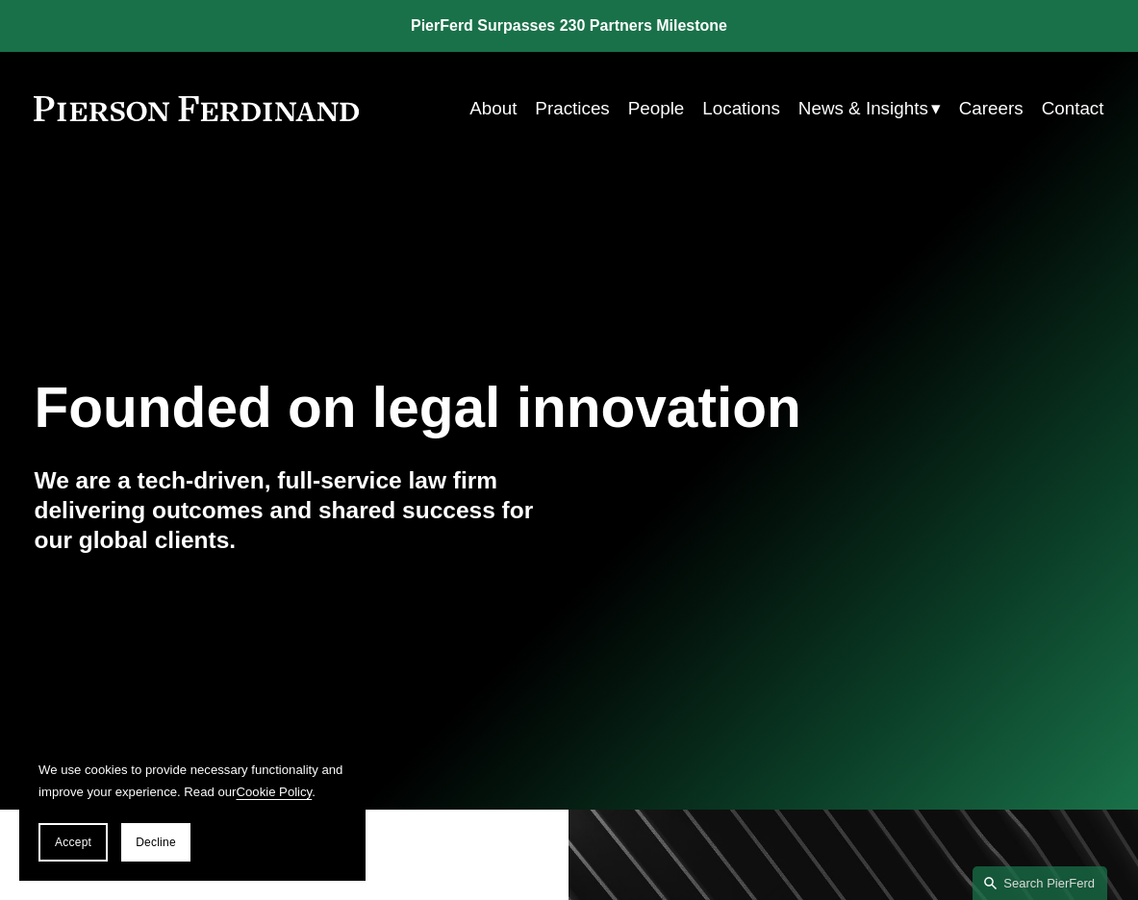
click at [967, 108] on link "Careers" at bounding box center [991, 108] width 64 height 37
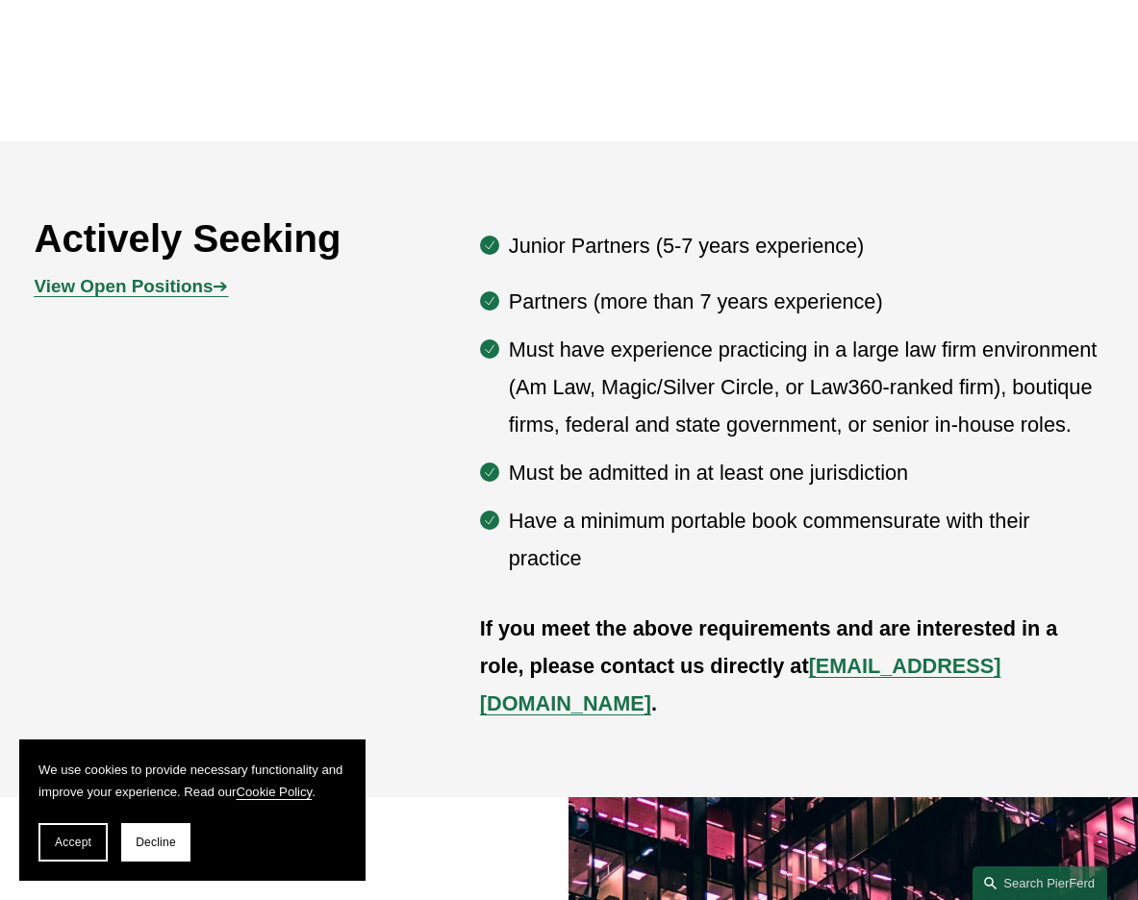
scroll to position [923, 0]
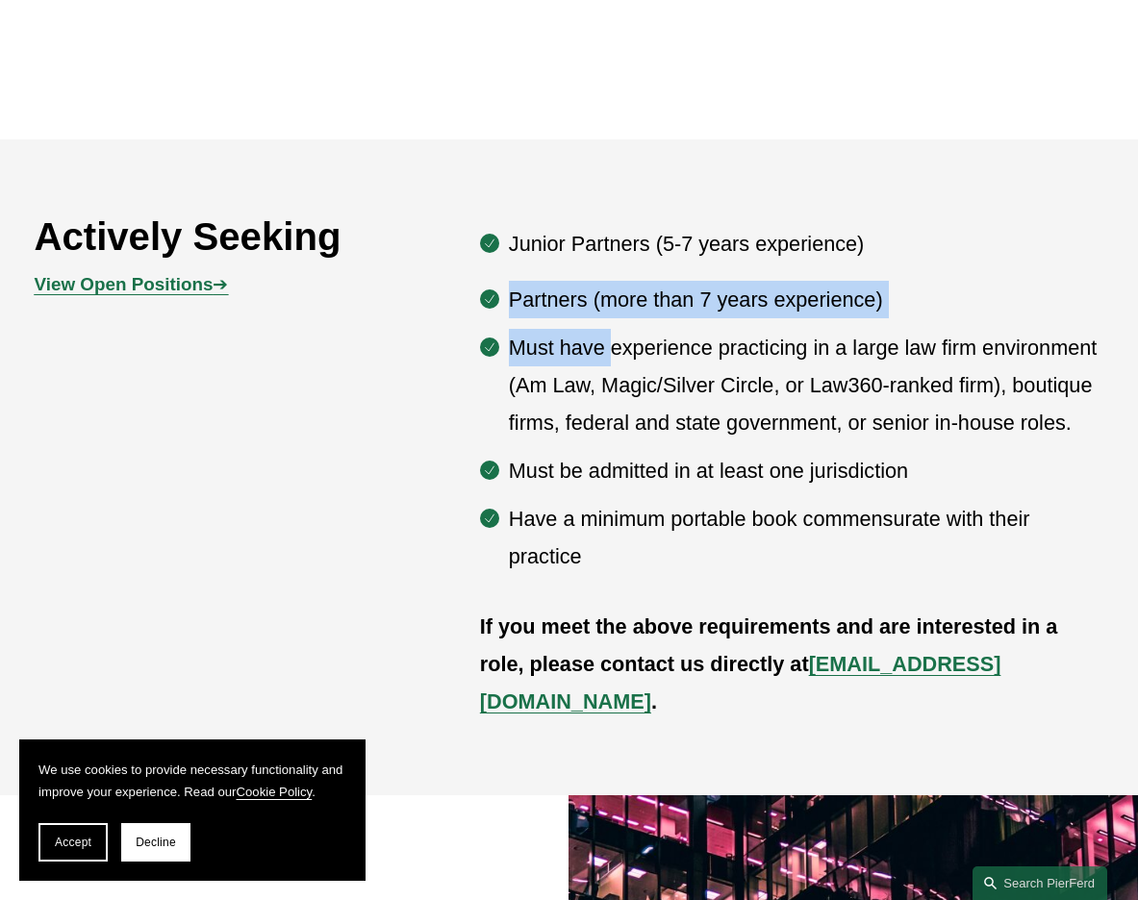
drag, startPoint x: 606, startPoint y: 258, endPoint x: 610, endPoint y: 362, distance: 104.0
click at [610, 362] on div "Junior Partners (5-7 years experience) Partners (more than 7 years experience) …" at bounding box center [792, 399] width 624 height 349
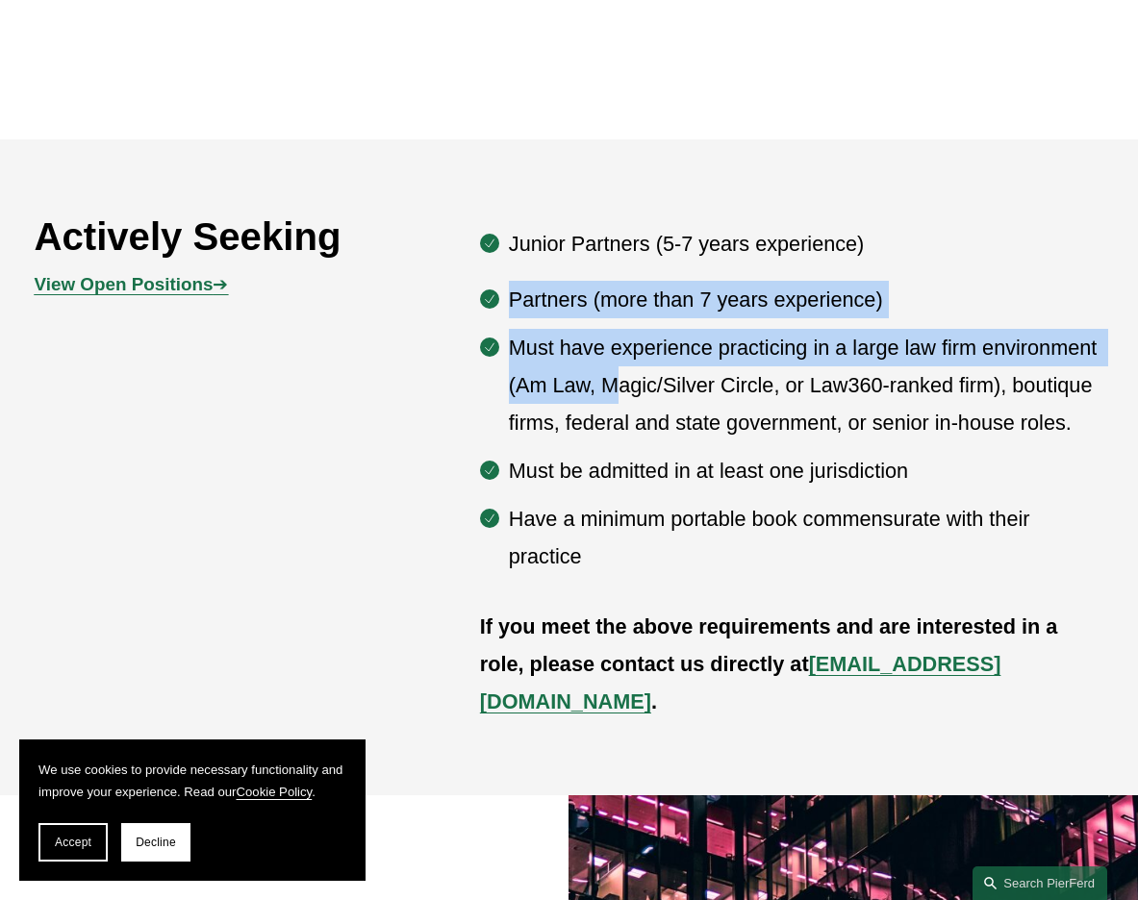
click at [610, 362] on p "Must have experience practicing in a large law firm environment (Am Law, Magic/…" at bounding box center [806, 385] width 595 height 113
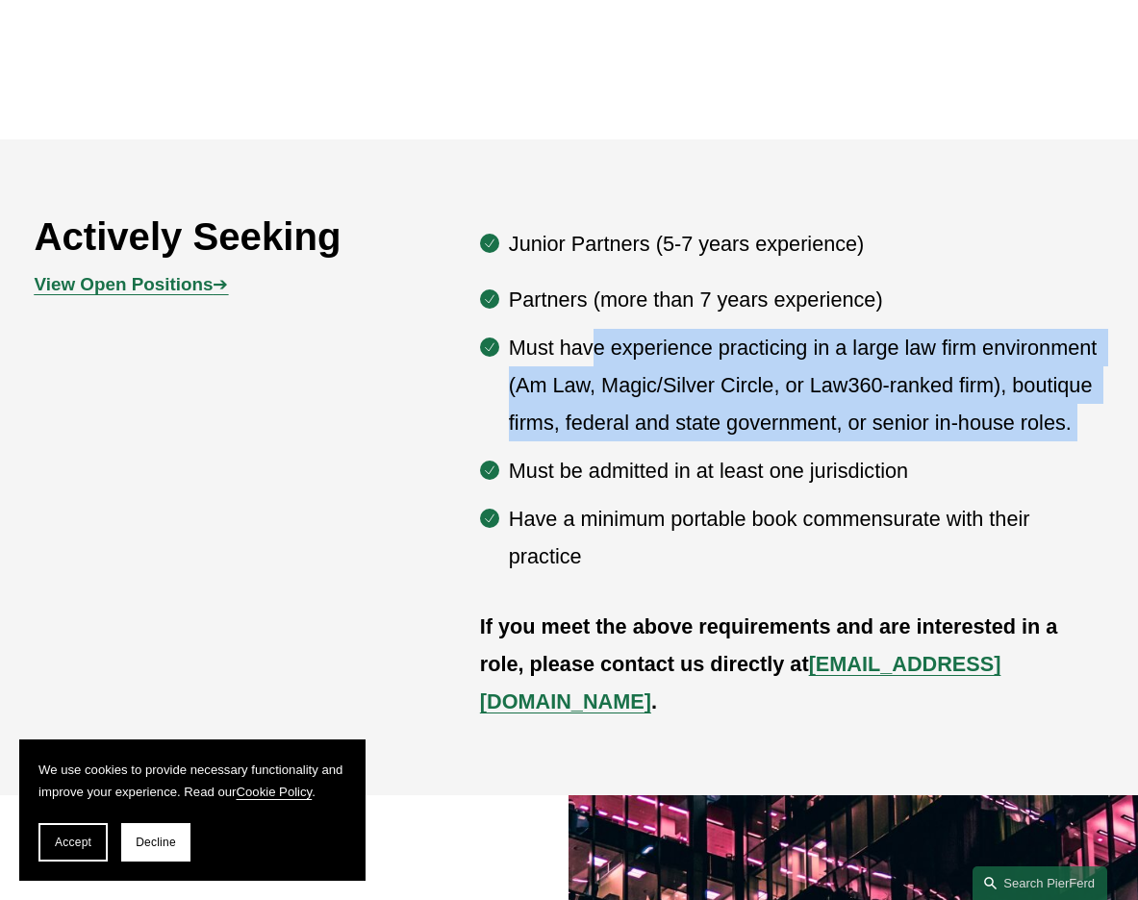
drag, startPoint x: 591, startPoint y: 340, endPoint x: 602, endPoint y: 446, distance: 107.4
click at [602, 446] on ul "Partners (more than 7 years experience) Must have experience practicing in a la…" at bounding box center [792, 428] width 624 height 294
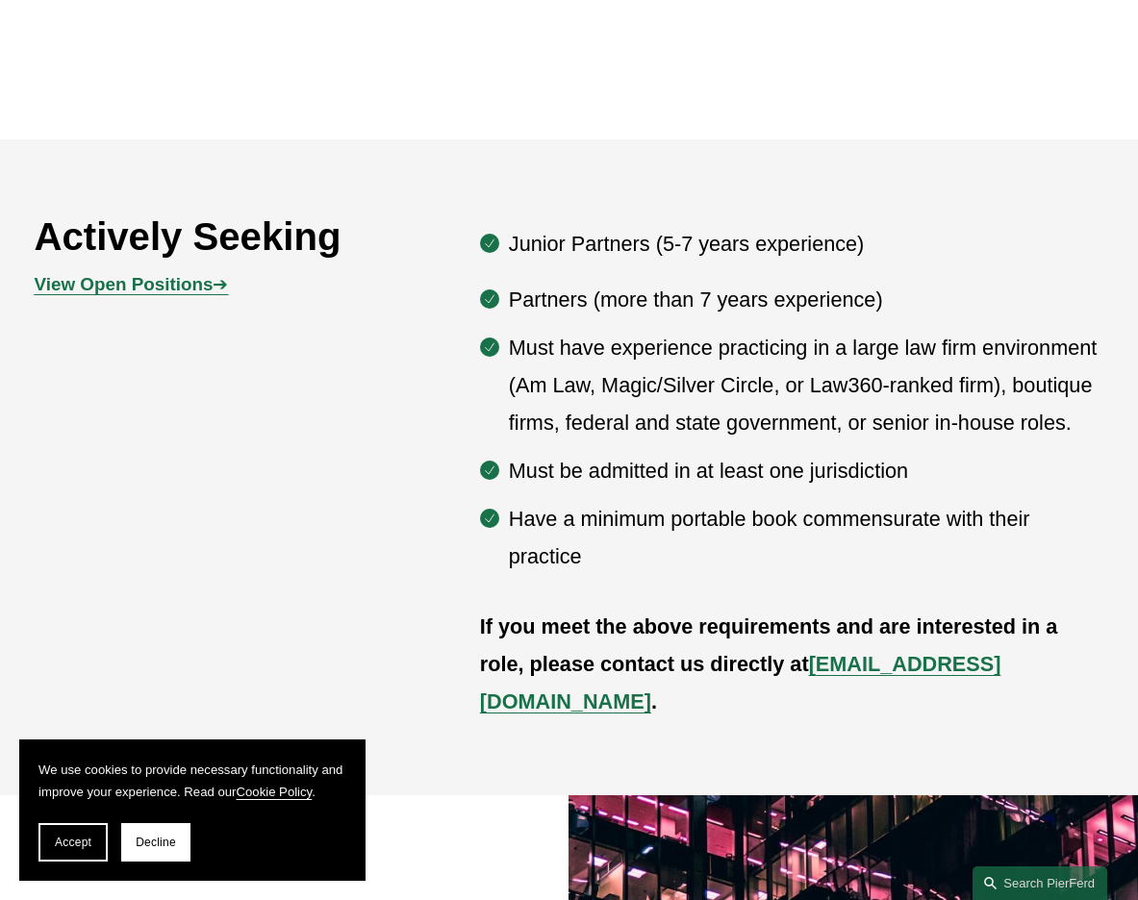
click at [602, 446] on ul "Partners (more than 7 years experience) Must have experience practicing in a la…" at bounding box center [792, 428] width 624 height 294
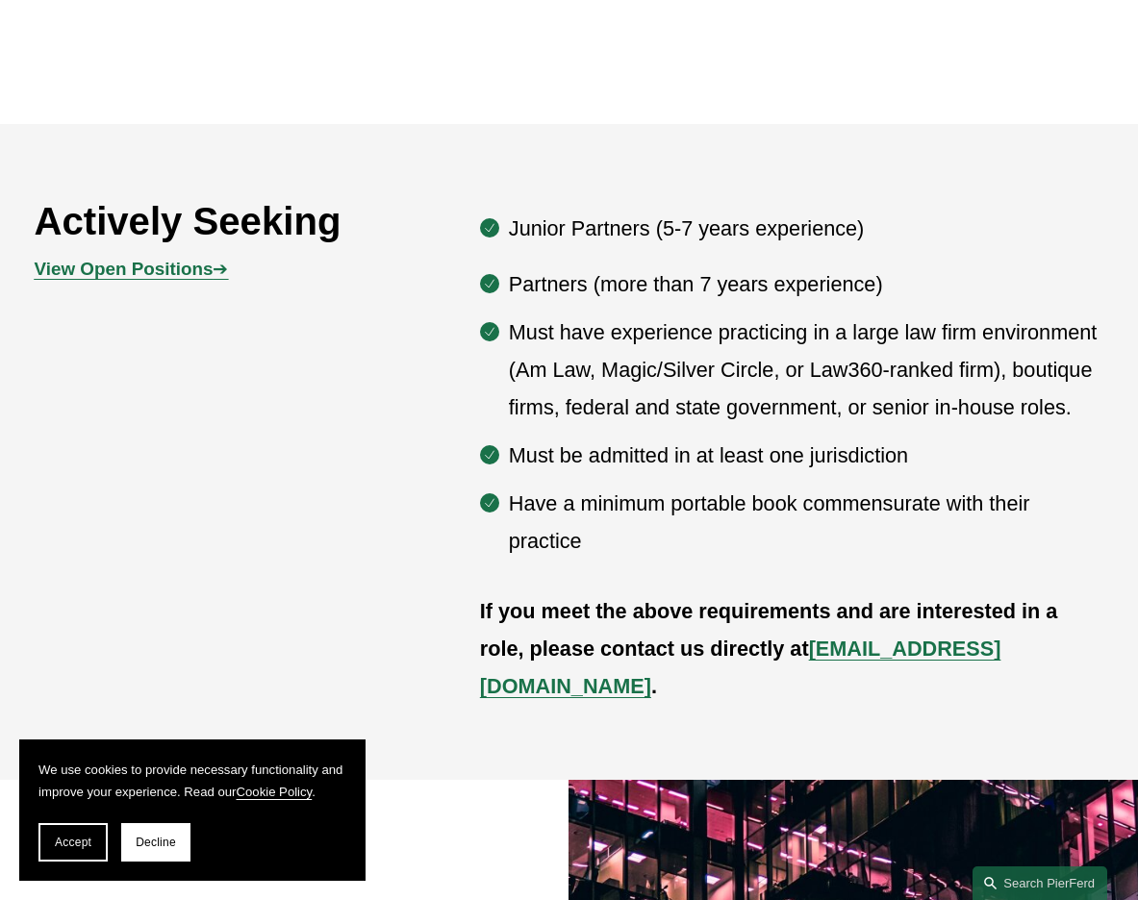
scroll to position [947, 0]
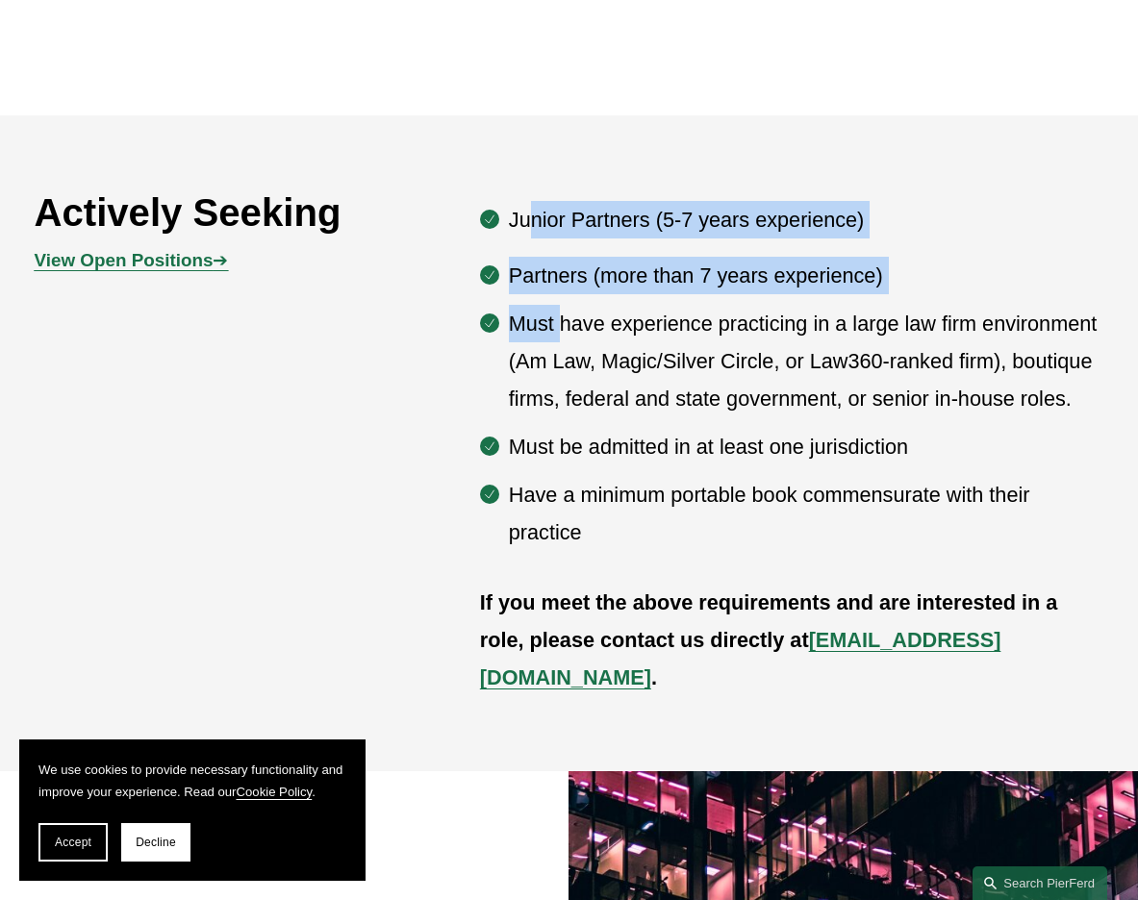
drag, startPoint x: 533, startPoint y: 215, endPoint x: 565, endPoint y: 313, distance: 102.2
click at [565, 313] on div "Junior Partners (5-7 years experience) Partners (more than 7 years experience) …" at bounding box center [792, 375] width 624 height 349
click at [565, 313] on p "Must have experience practicing in a large law firm environment (Am Law, Magic/…" at bounding box center [806, 361] width 595 height 113
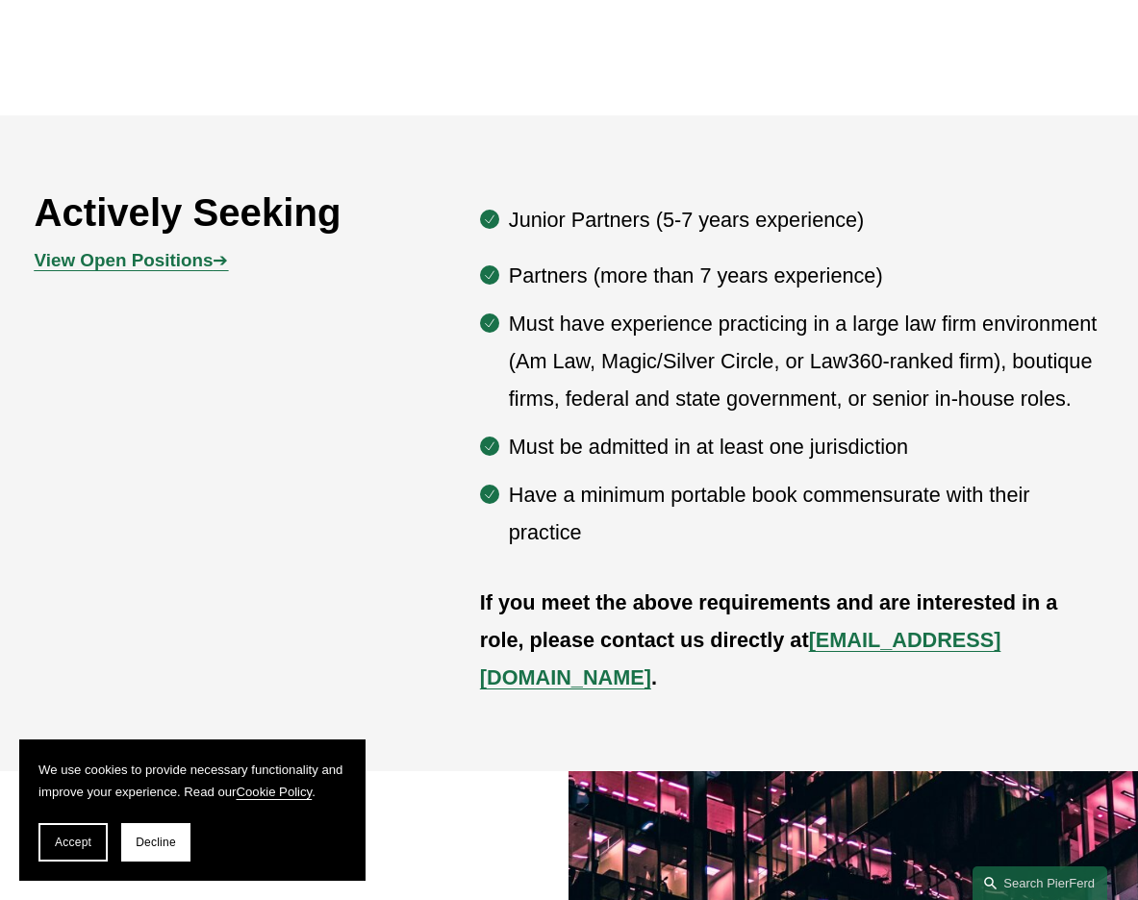
click at [73, 230] on h2 "Actively Seeking" at bounding box center [212, 213] width 357 height 47
click at [94, 258] on strong "View Open Positions" at bounding box center [123, 260] width 179 height 20
